Goal: Information Seeking & Learning: Learn about a topic

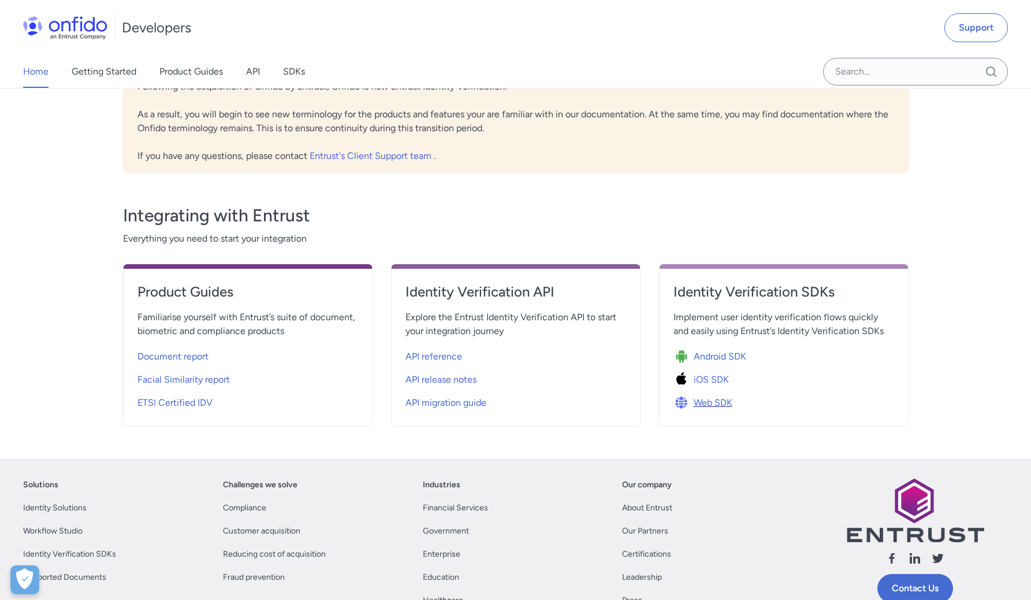
click at [713, 400] on span "Web SDK" at bounding box center [713, 403] width 39 height 14
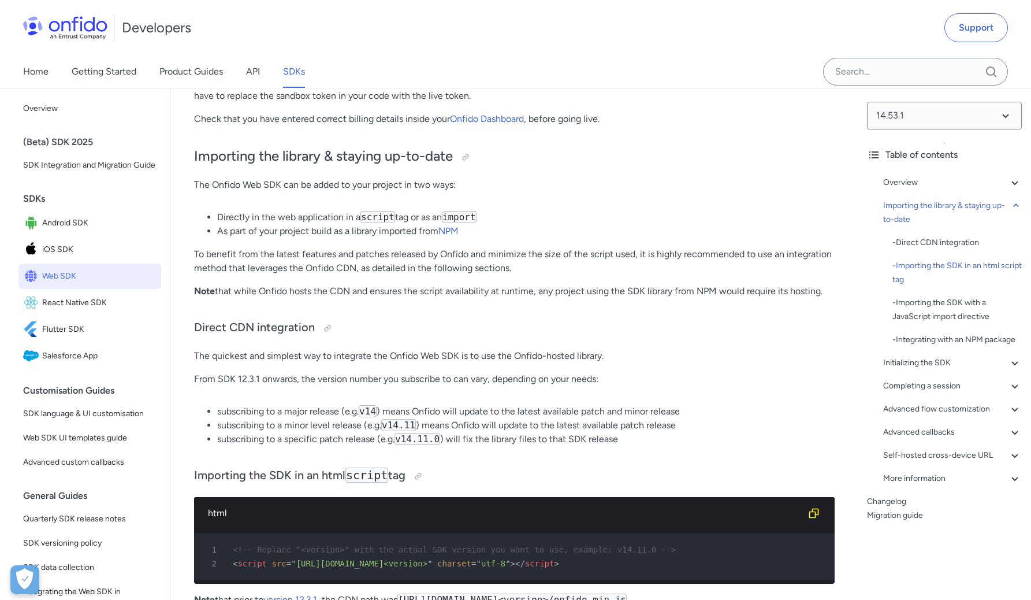
scroll to position [526, 0]
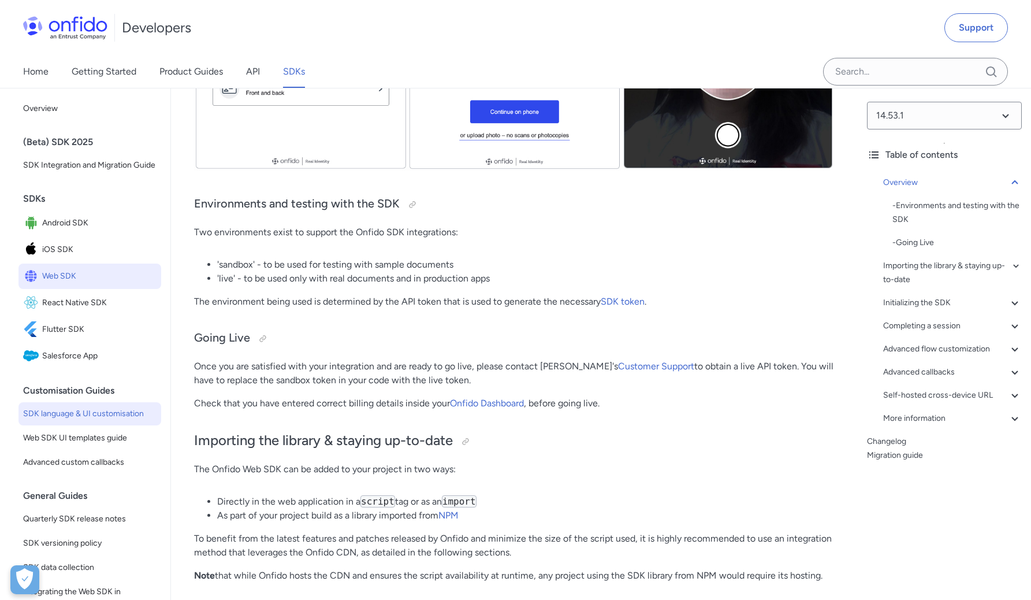
click at [94, 421] on span "SDK language & UI customisation" at bounding box center [89, 414] width 133 height 14
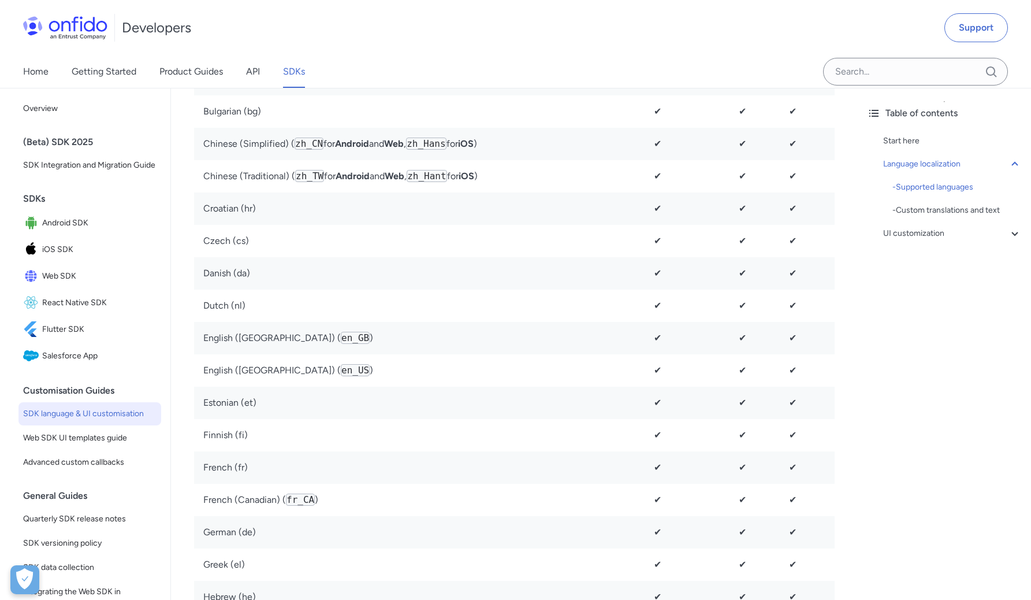
scroll to position [709, 0]
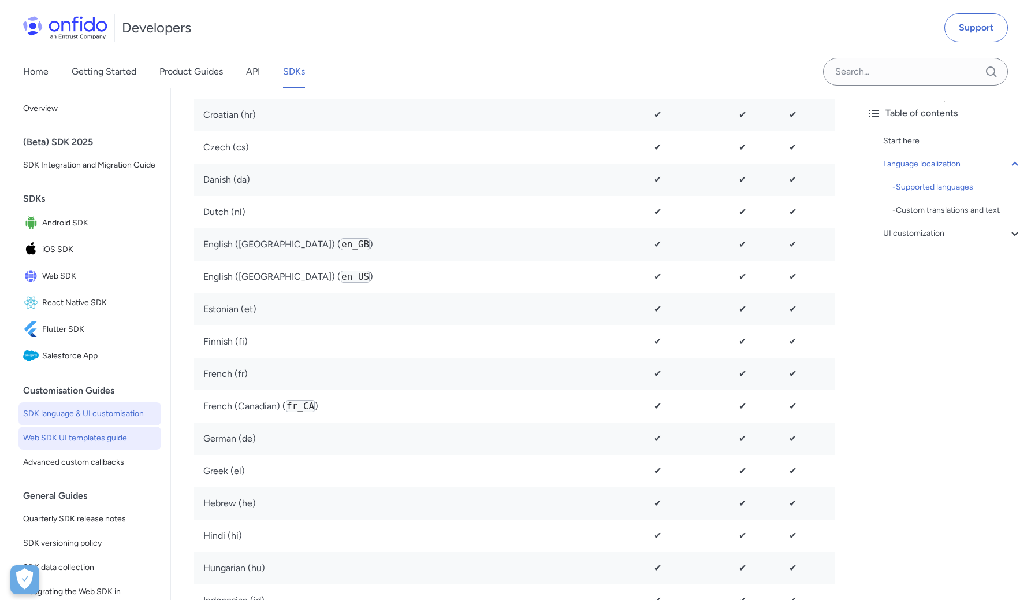
click at [81, 445] on span "Web SDK UI templates guide" at bounding box center [89, 438] width 133 height 14
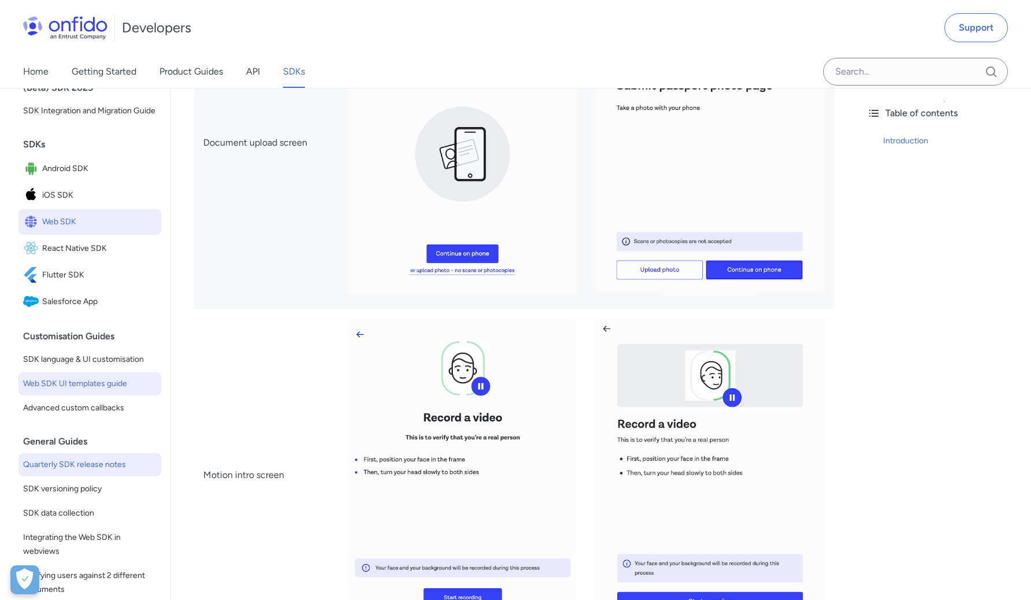
scroll to position [168, 0]
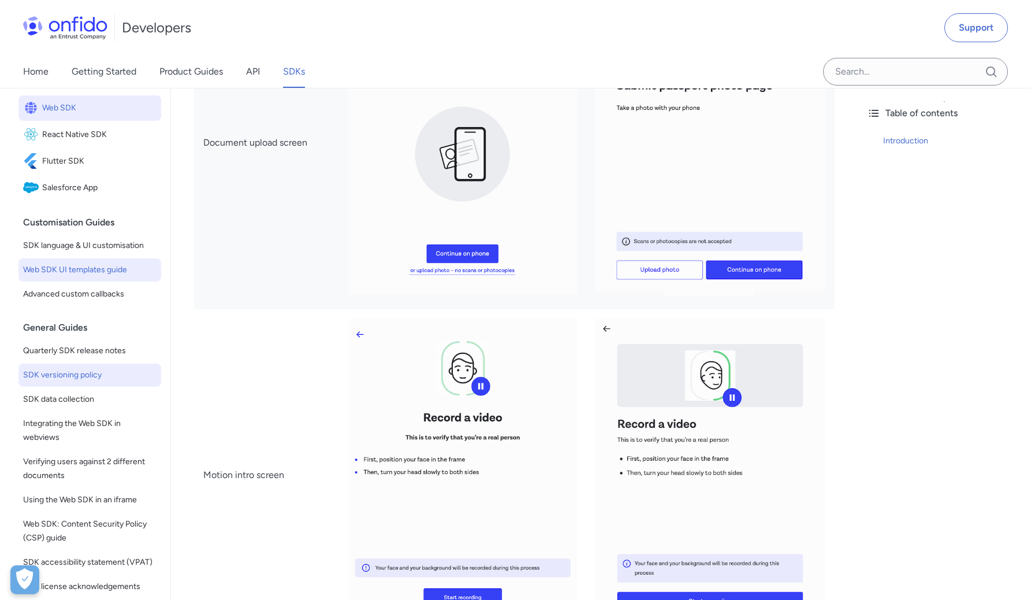
click at [127, 382] on span "SDK versioning policy" at bounding box center [89, 375] width 133 height 14
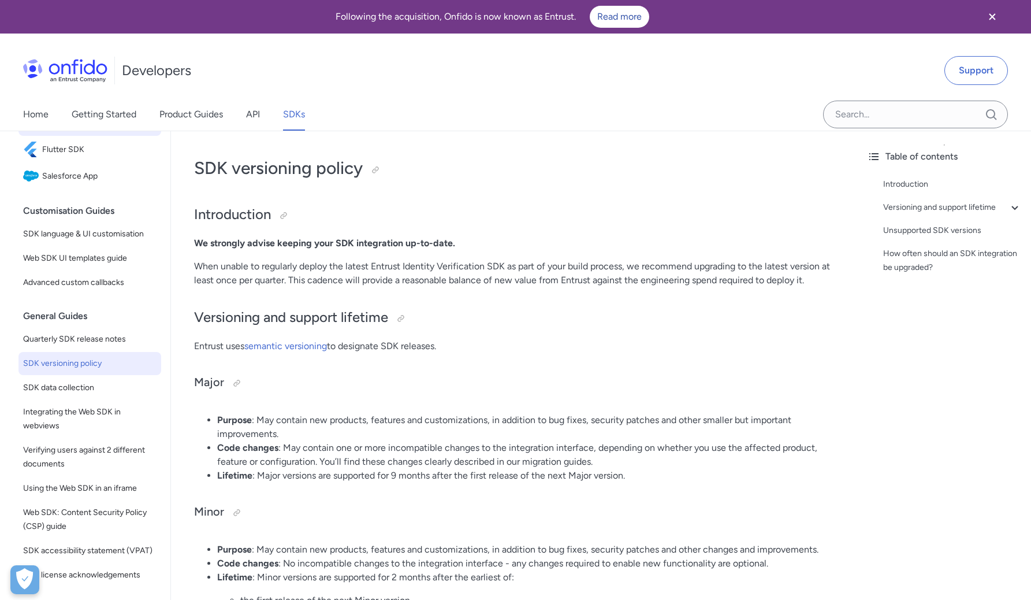
scroll to position [87, 0]
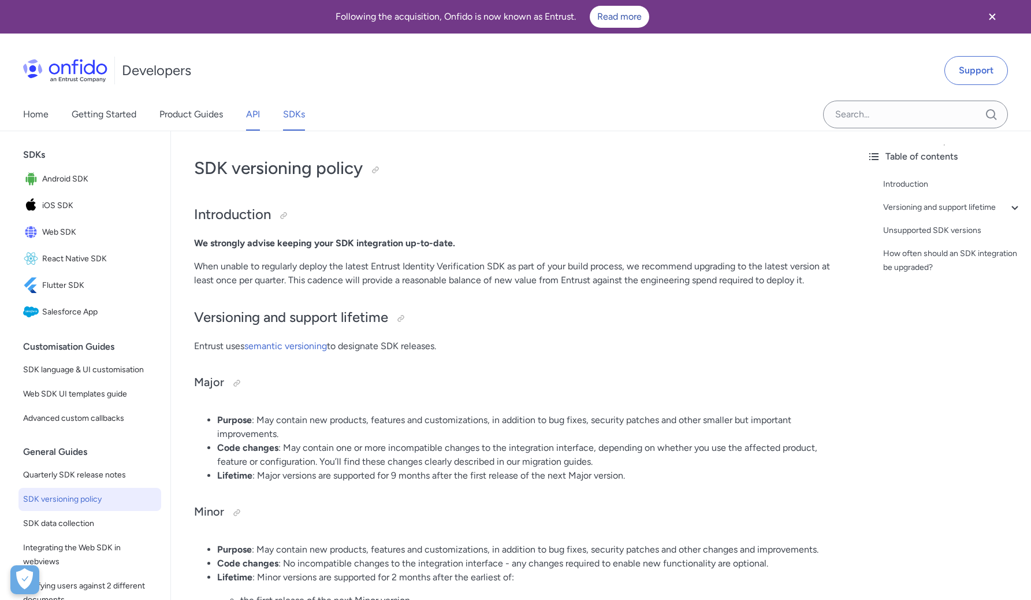
click at [247, 109] on link "API" at bounding box center [253, 114] width 14 height 32
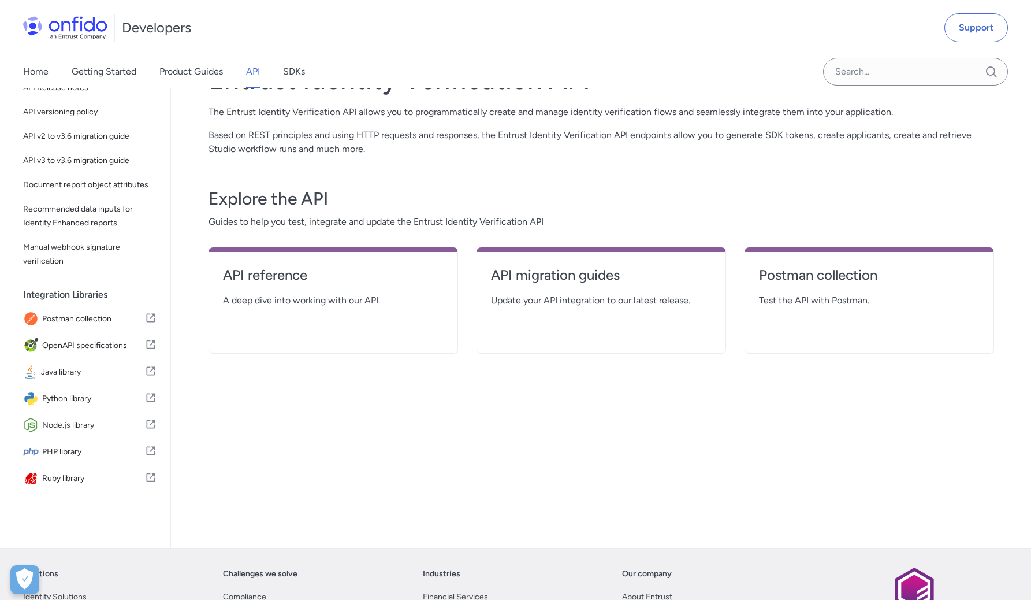
scroll to position [148, 0]
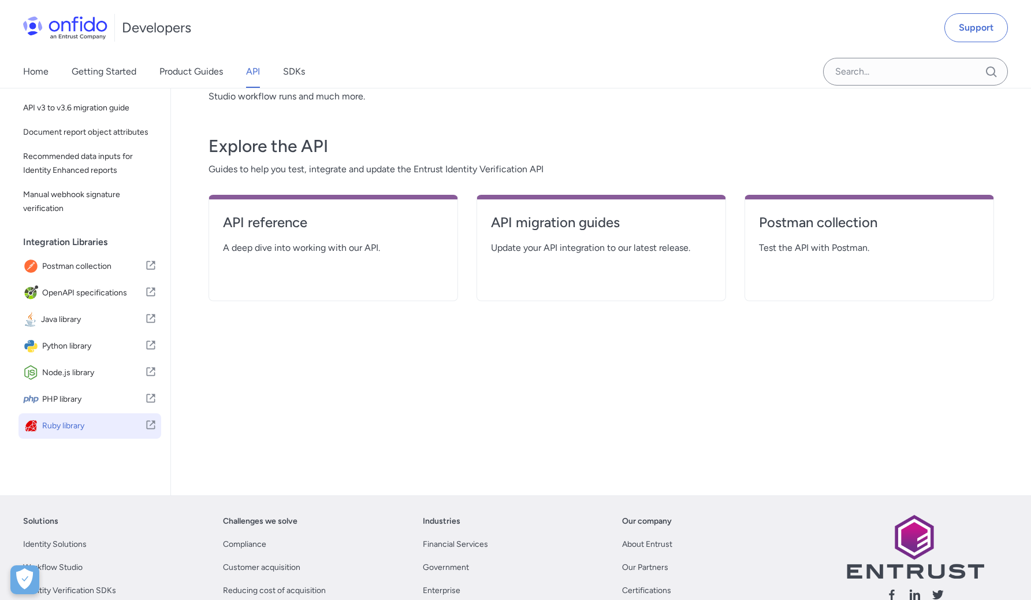
click at [69, 426] on span "Ruby library" at bounding box center [93, 426] width 103 height 16
